Goal: Transaction & Acquisition: Purchase product/service

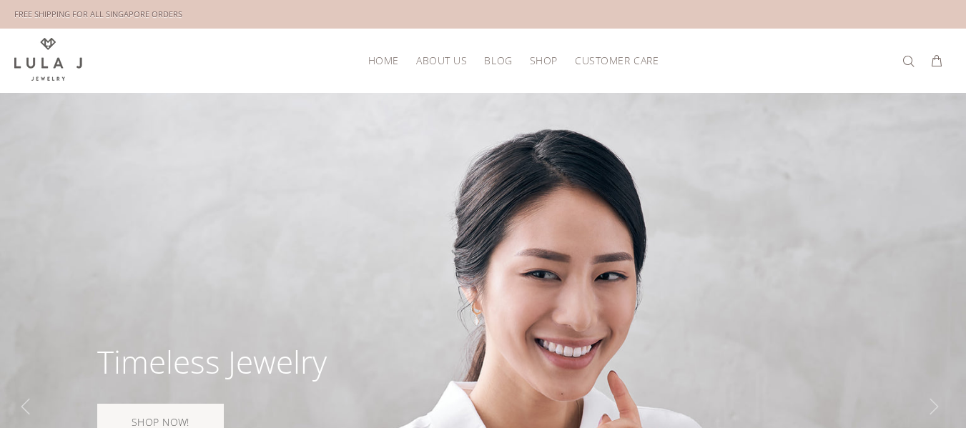
click at [437, 65] on span "About Us" at bounding box center [441, 60] width 51 height 11
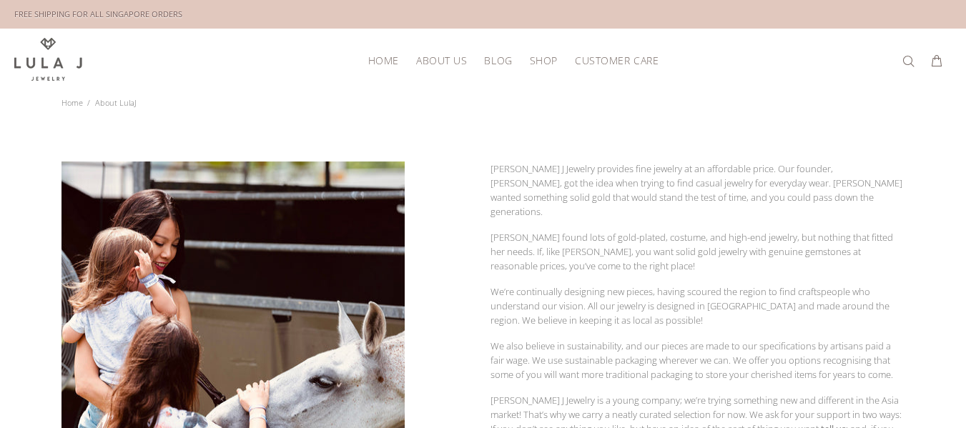
click at [547, 58] on span "Shop" at bounding box center [544, 60] width 28 height 11
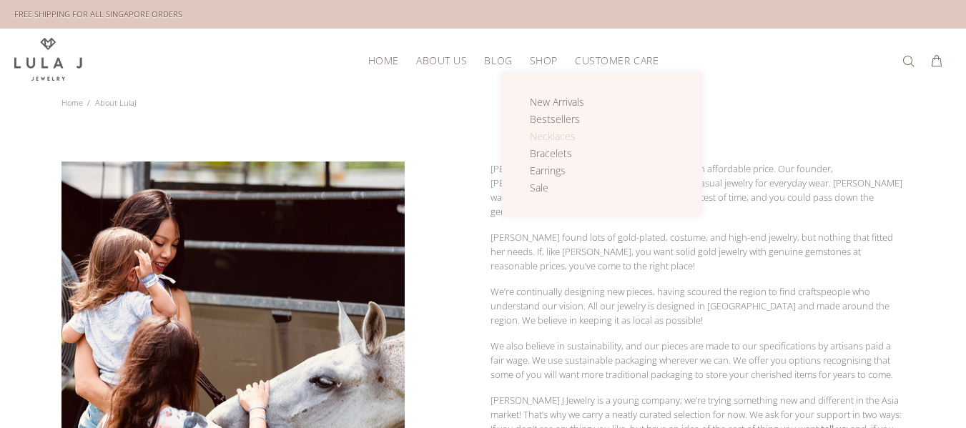
click at [547, 137] on span "Necklaces" at bounding box center [553, 136] width 46 height 14
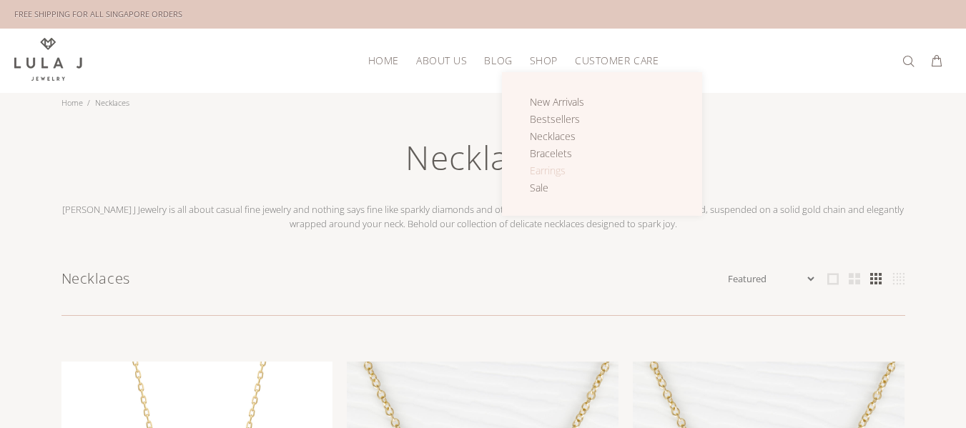
click at [562, 171] on span "Earrings" at bounding box center [548, 171] width 36 height 14
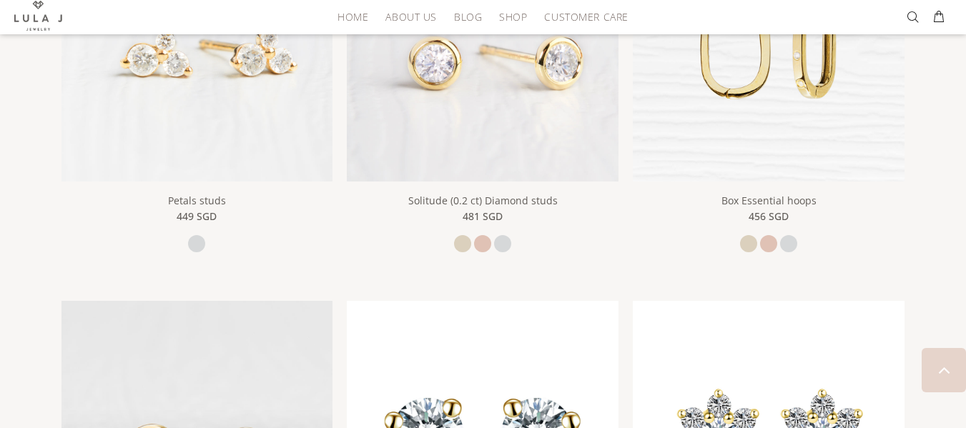
scroll to position [827, 0]
